Goal: Task Accomplishment & Management: Manage account settings

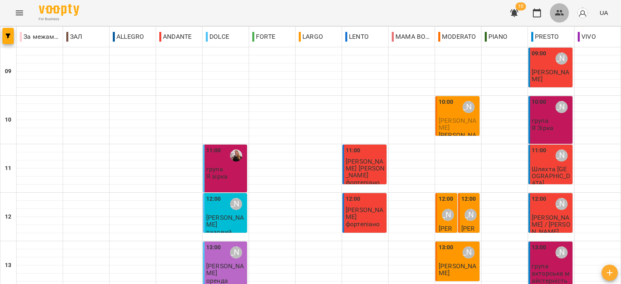
click at [563, 14] on icon "button" at bounding box center [559, 13] width 9 height 6
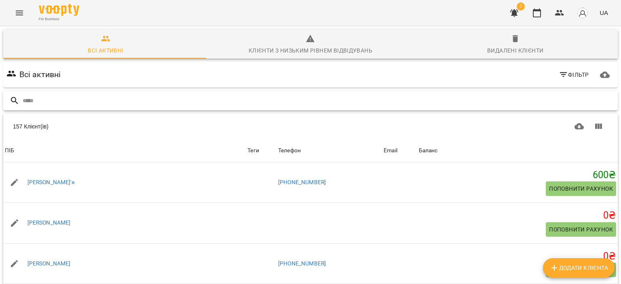
click at [288, 97] on input "text" at bounding box center [319, 100] width 592 height 13
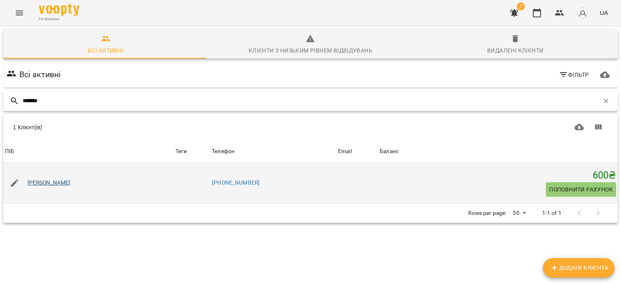
type input "*******"
click at [53, 182] on link "[PERSON_NAME]" at bounding box center [49, 183] width 43 height 8
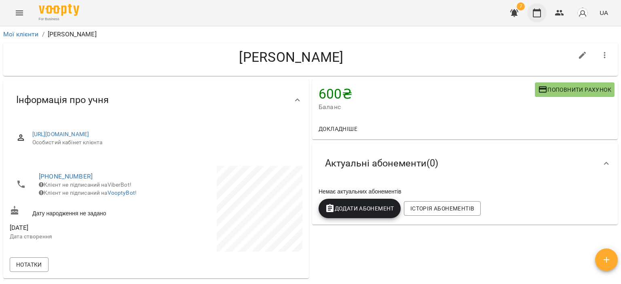
click at [536, 8] on icon "button" at bounding box center [537, 13] width 10 height 10
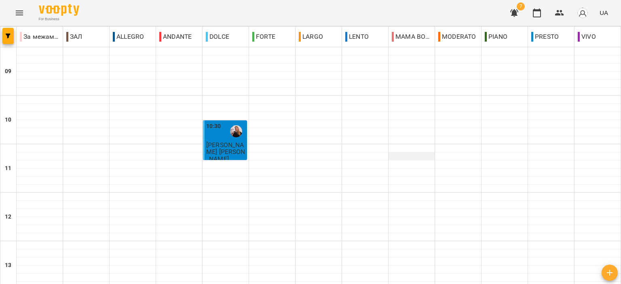
scroll to position [324, 0]
click at [518, 18] on button "button" at bounding box center [514, 12] width 19 height 19
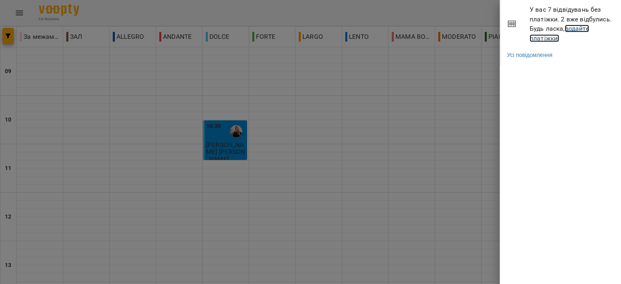
click at [557, 36] on link "додайте платіжки!" at bounding box center [559, 33] width 59 height 17
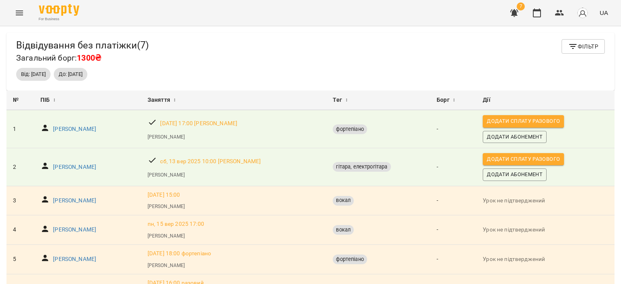
scroll to position [79, 0]
